Goal: Information Seeking & Learning: Learn about a topic

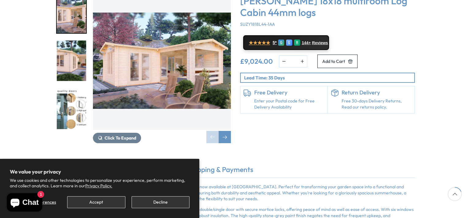
scroll to position [61, 0]
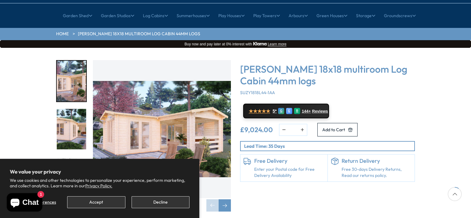
click at [161, 112] on img "1 / 7" at bounding box center [162, 129] width 138 height 138
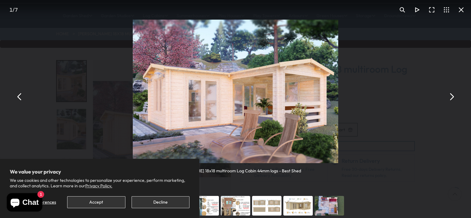
click at [453, 97] on button "You can close this modal content with the ESC key" at bounding box center [451, 96] width 15 height 15
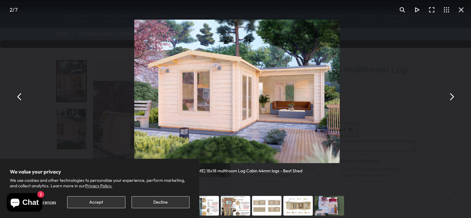
click at [453, 97] on button "You can close this modal content with the ESC key" at bounding box center [451, 96] width 15 height 15
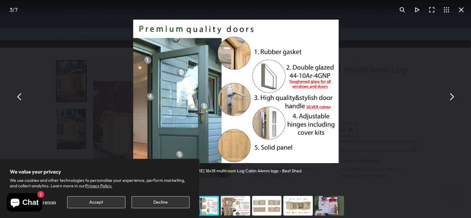
click at [453, 97] on button "You can close this modal content with the ESC key" at bounding box center [451, 96] width 15 height 15
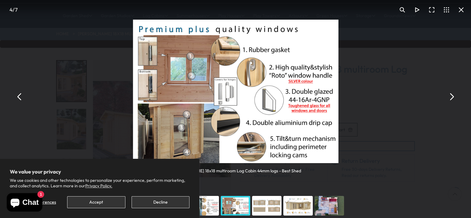
click at [453, 97] on button "You can close this modal content with the ESC key" at bounding box center [451, 96] width 15 height 15
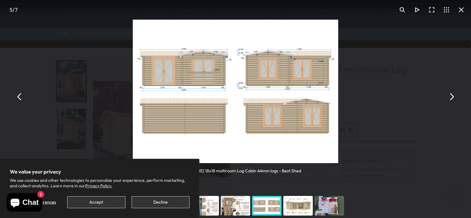
click at [453, 97] on button "You can close this modal content with the ESC key" at bounding box center [451, 96] width 15 height 15
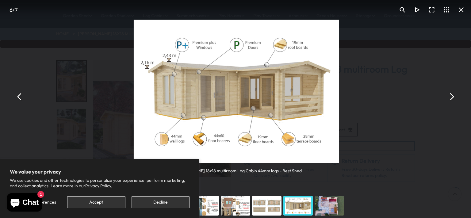
click at [453, 97] on button "You can close this modal content with the ESC key" at bounding box center [451, 96] width 15 height 15
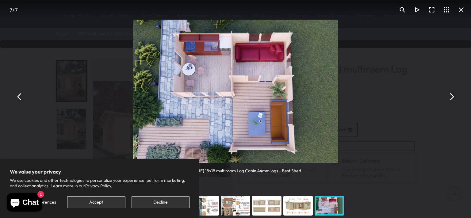
click at [453, 97] on button "You can close this modal content with the ESC key" at bounding box center [451, 96] width 15 height 15
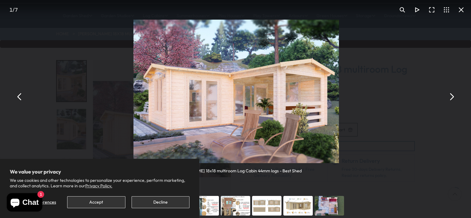
click at [453, 97] on button "You can close this modal content with the ESC key" at bounding box center [451, 96] width 15 height 15
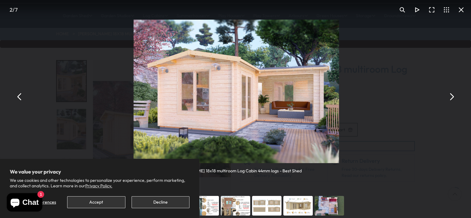
click at [453, 97] on button "You can close this modal content with the ESC key" at bounding box center [451, 96] width 15 height 15
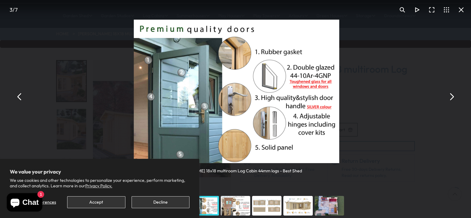
click at [453, 97] on button "You can close this modal content with the ESC key" at bounding box center [451, 96] width 15 height 15
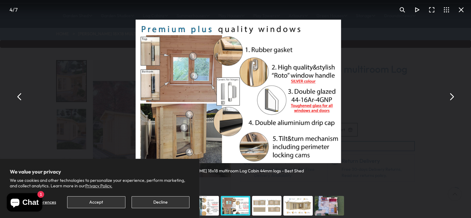
click at [453, 97] on button "You can close this modal content with the ESC key" at bounding box center [451, 96] width 15 height 15
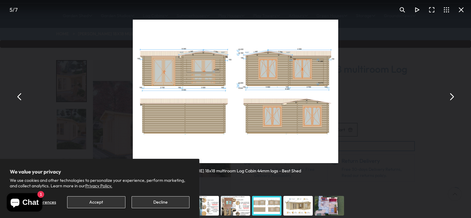
click at [154, 203] on button "Decline" at bounding box center [160, 202] width 58 height 12
